Goal: Navigation & Orientation: Find specific page/section

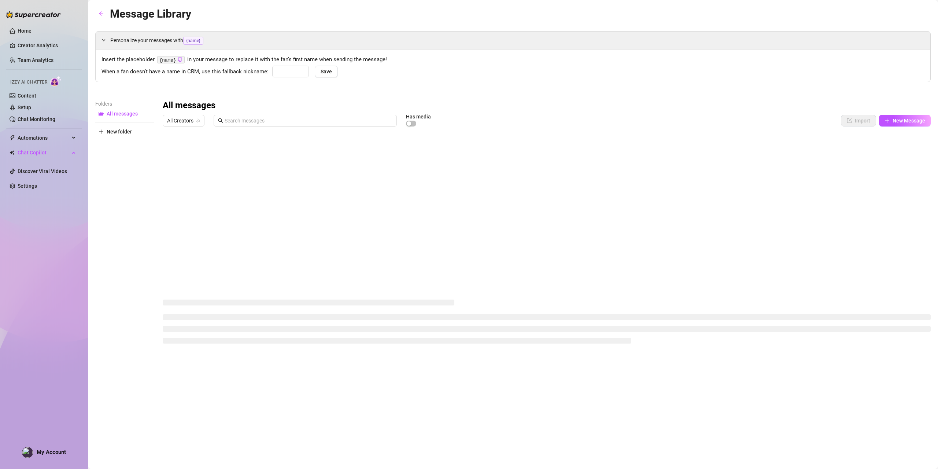
type input "babe"
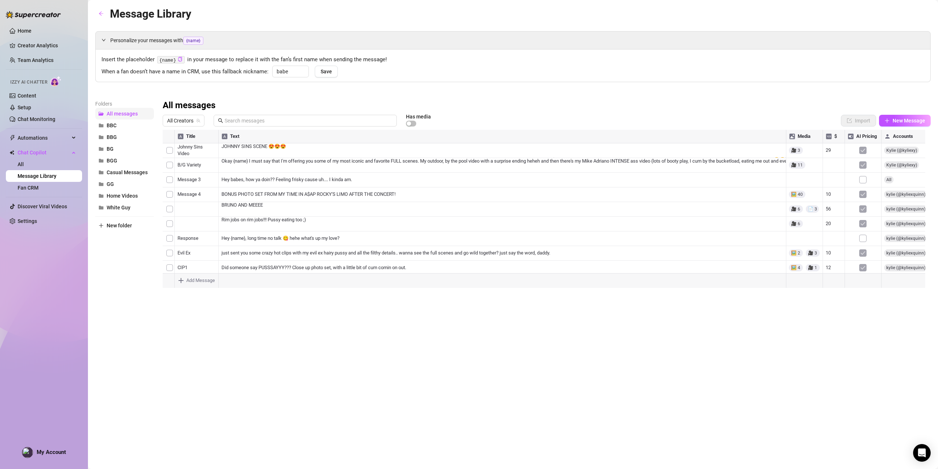
click at [119, 112] on span "All messages" at bounding box center [122, 114] width 31 height 6
click at [36, 187] on link "Fan CRM" at bounding box center [28, 188] width 21 height 6
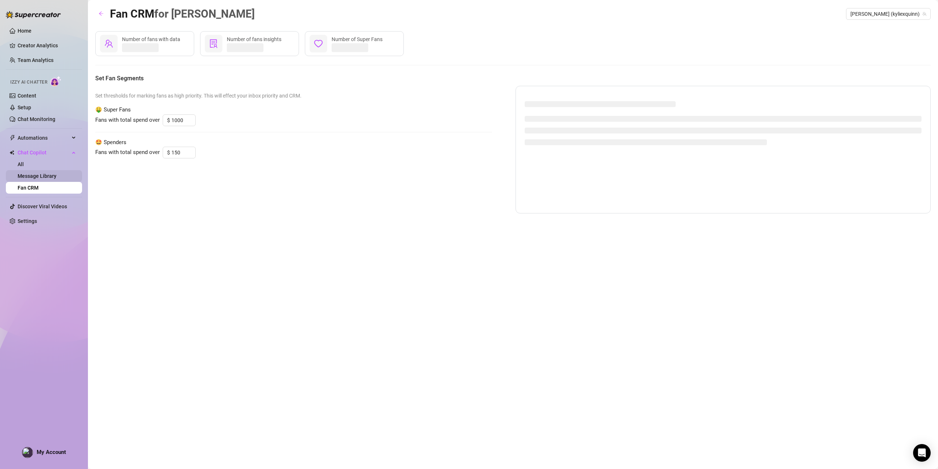
click at [35, 174] on link "Message Library" at bounding box center [37, 176] width 39 height 6
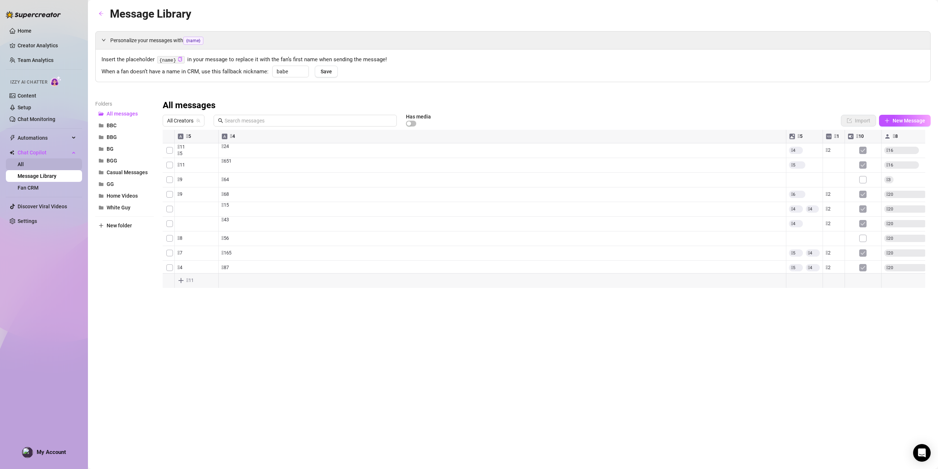
click at [24, 161] on link "All" at bounding box center [21, 164] width 6 height 6
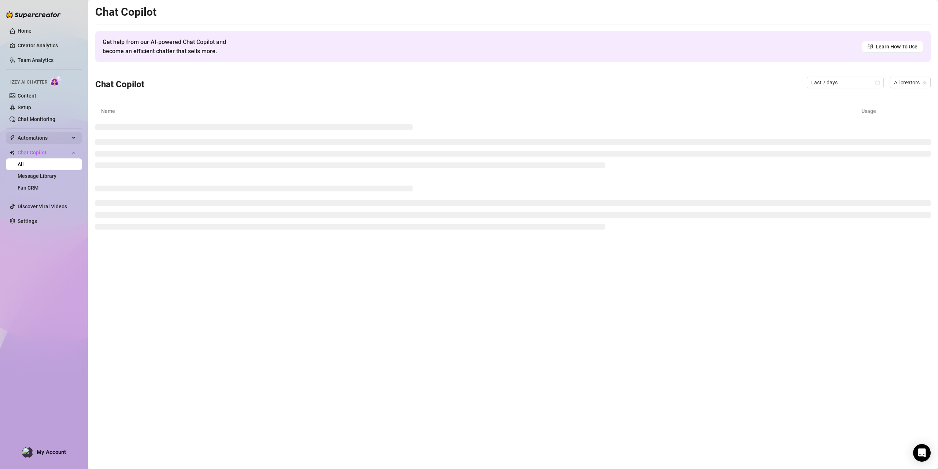
click at [43, 136] on span "Automations" at bounding box center [44, 138] width 52 height 12
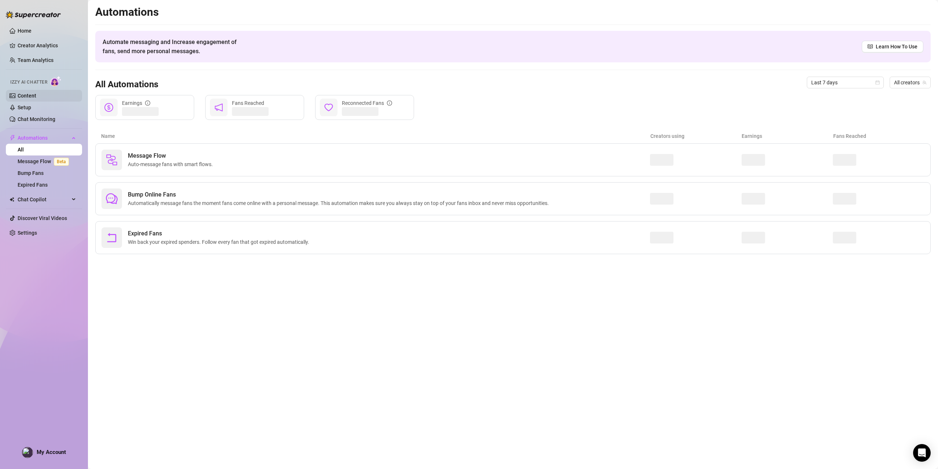
click at [36, 96] on link "Content" at bounding box center [27, 96] width 19 height 6
